Goal: Information Seeking & Learning: Find specific fact

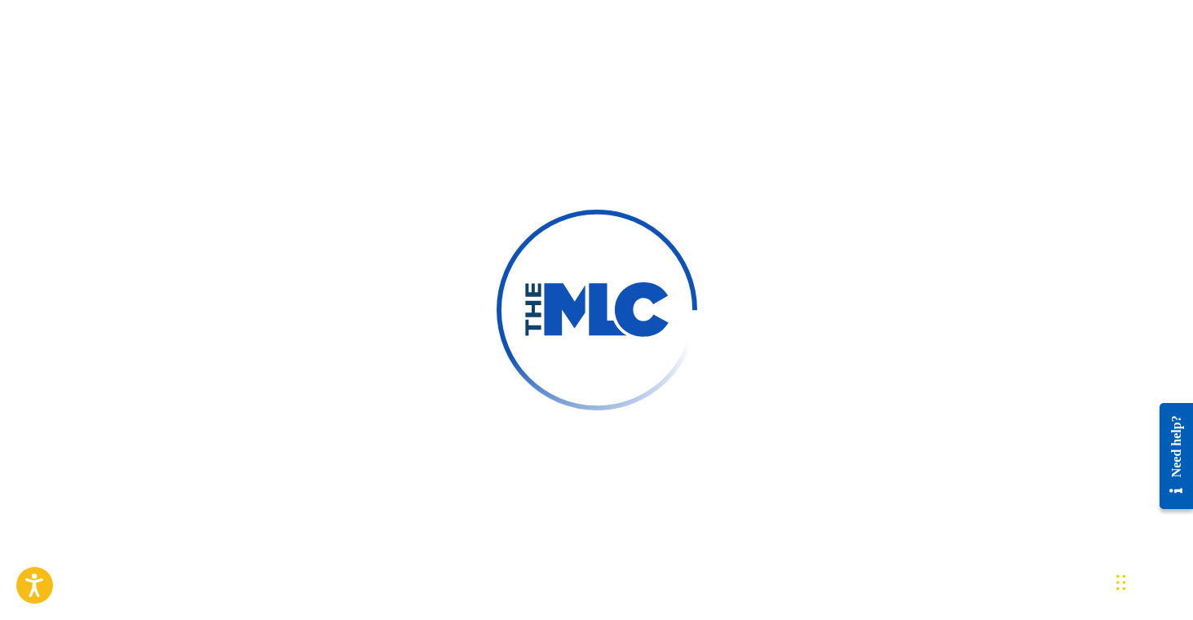
click at [713, 152] on div at bounding box center [596, 310] width 1193 height 620
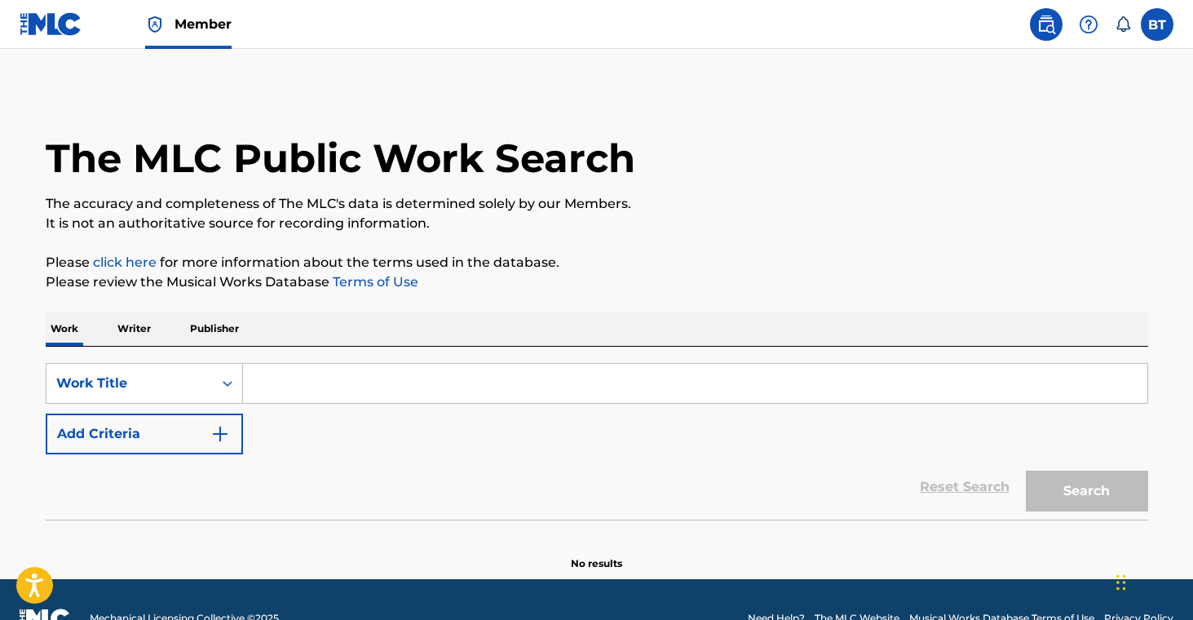
click at [231, 318] on p "Publisher" at bounding box center [214, 329] width 59 height 34
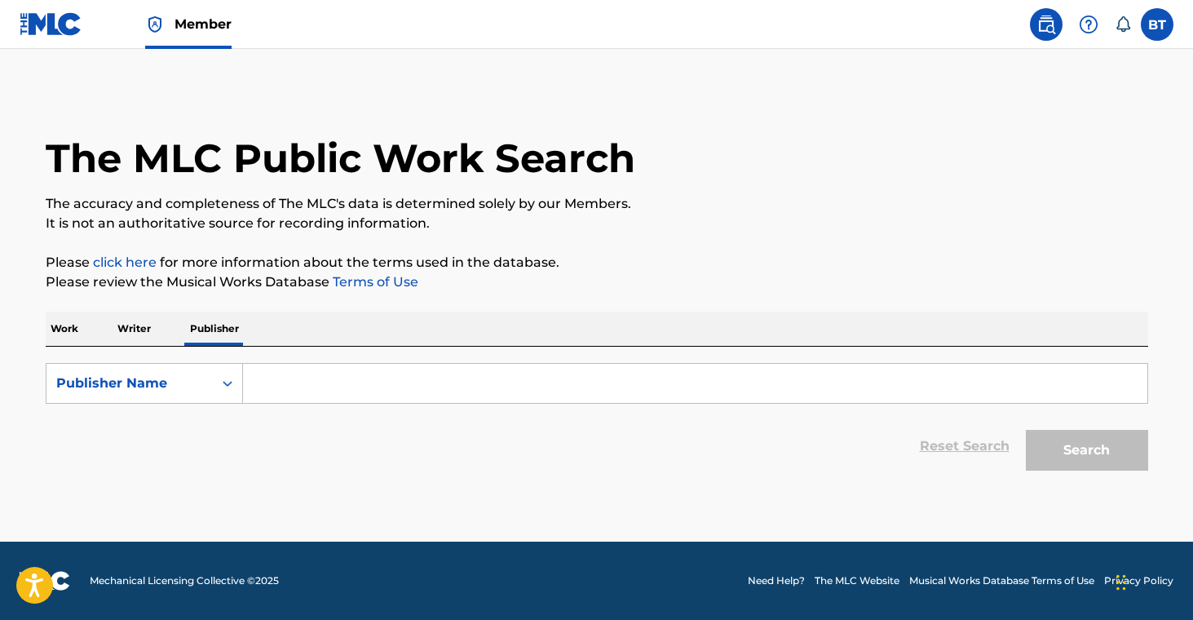
click at [358, 383] on input "Search Form" at bounding box center [695, 383] width 905 height 39
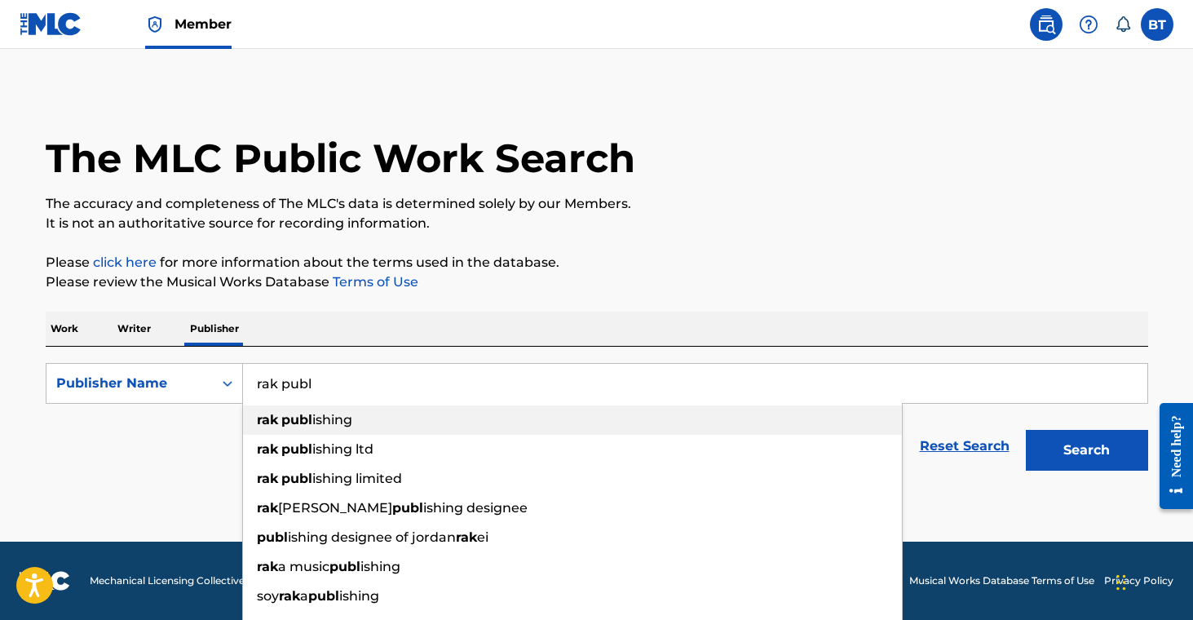
click at [381, 428] on div "rak publ ishing" at bounding box center [572, 419] width 659 height 29
type input "rak publishing"
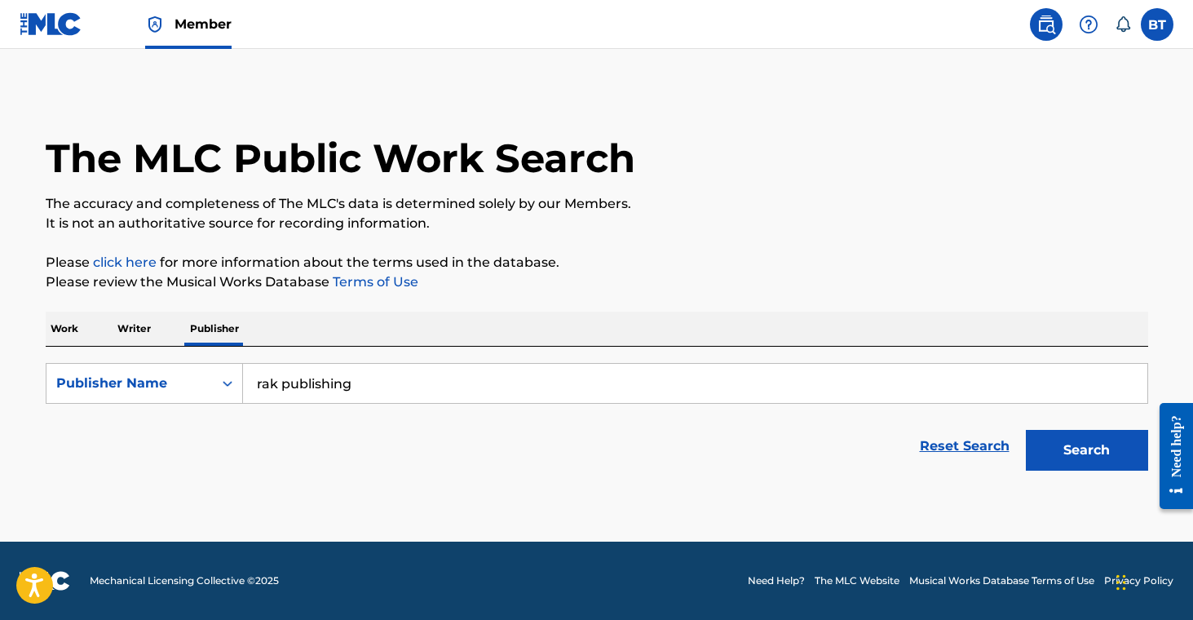
click at [1088, 447] on button "Search" at bounding box center [1087, 450] width 122 height 41
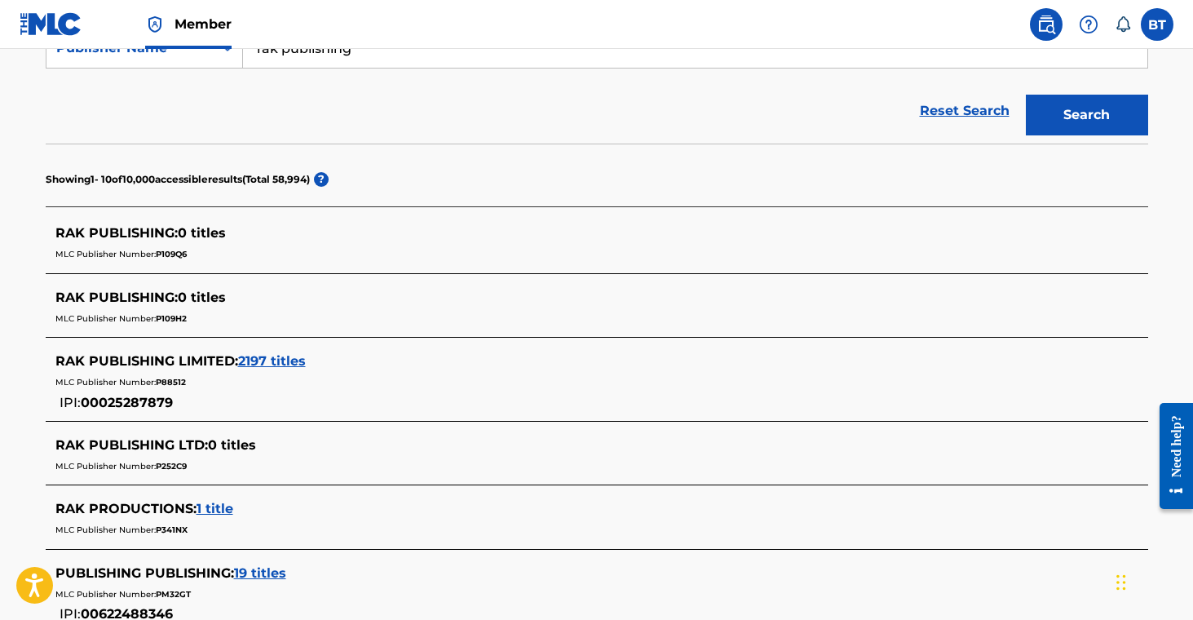
scroll to position [336, 0]
click at [300, 356] on span "2197 titles" at bounding box center [272, 359] width 68 height 15
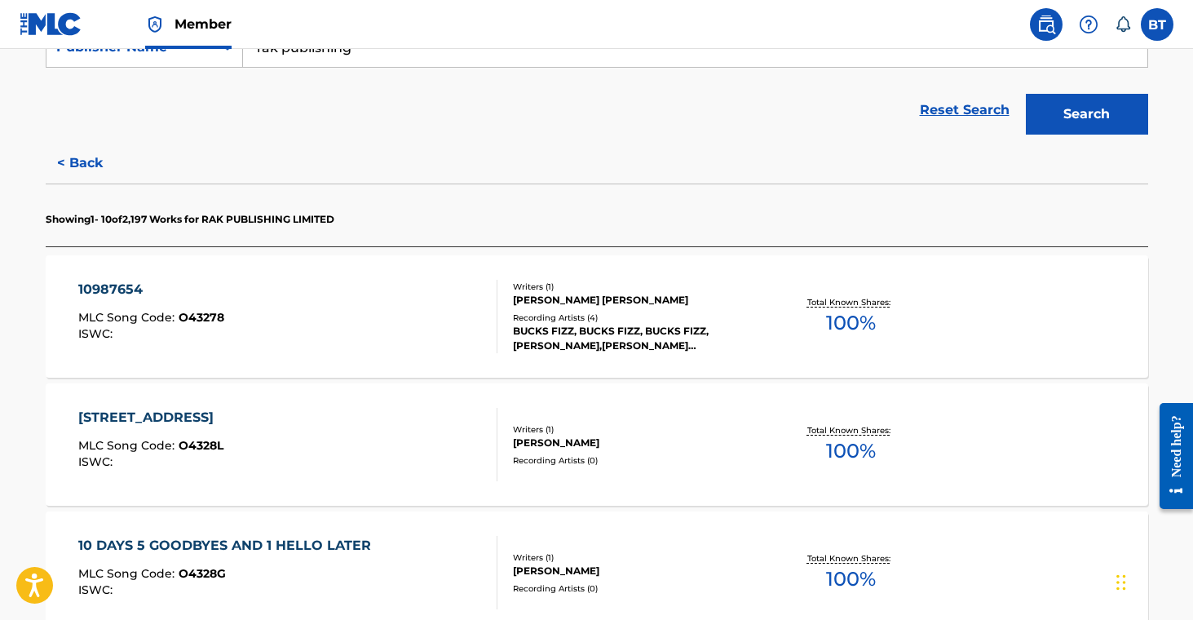
click at [658, 347] on div "BUCKS FIZZ, BUCKS FIZZ, BUCKS FIZZ, [PERSON_NAME],[PERSON_NAME] [PERSON_NAME]" at bounding box center [636, 338] width 246 height 29
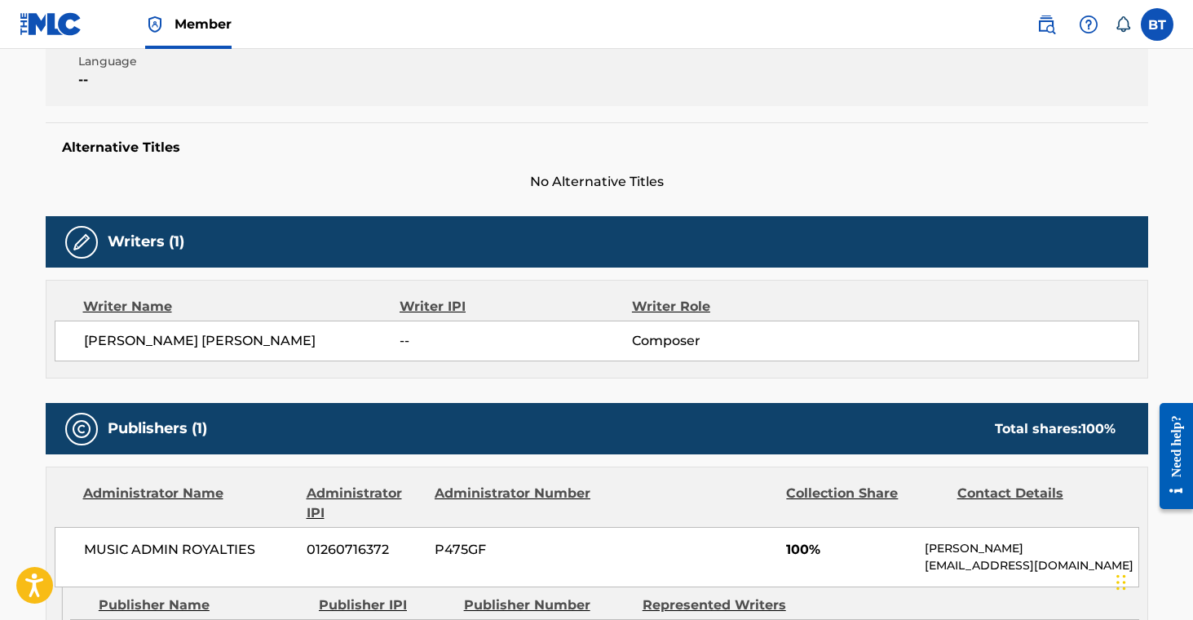
scroll to position [615, 0]
